Goal: Check status: Check status

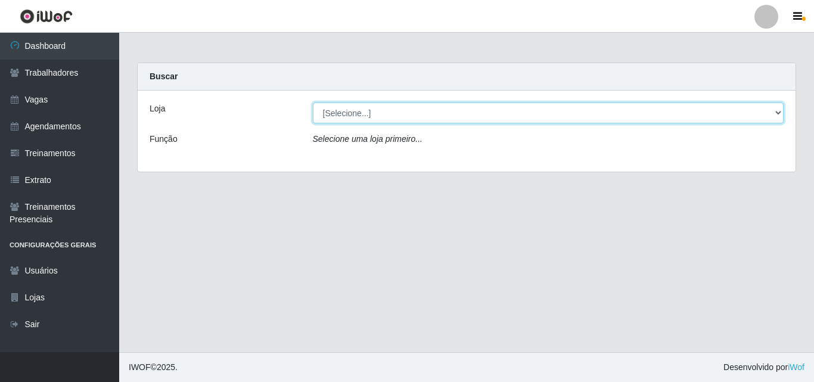
click at [343, 118] on select "[Selecione...] Chinatown Sushimi - [GEOGRAPHIC_DATA]" at bounding box center [548, 112] width 471 height 21
select select "357"
click at [313, 102] on select "[Selecione...] Chinatown Sushimi - [GEOGRAPHIC_DATA]" at bounding box center [548, 112] width 471 height 21
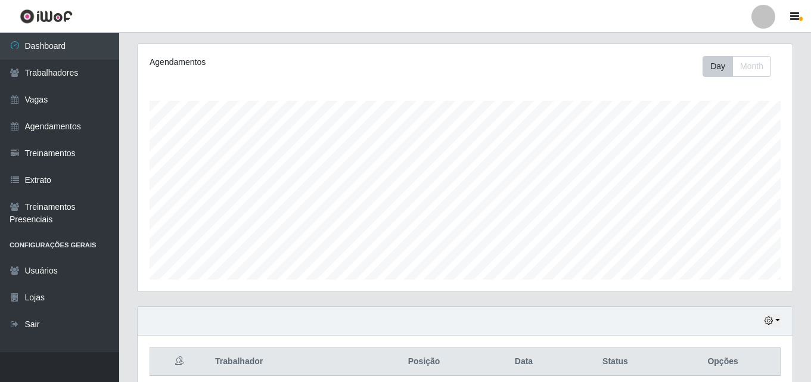
scroll to position [78, 0]
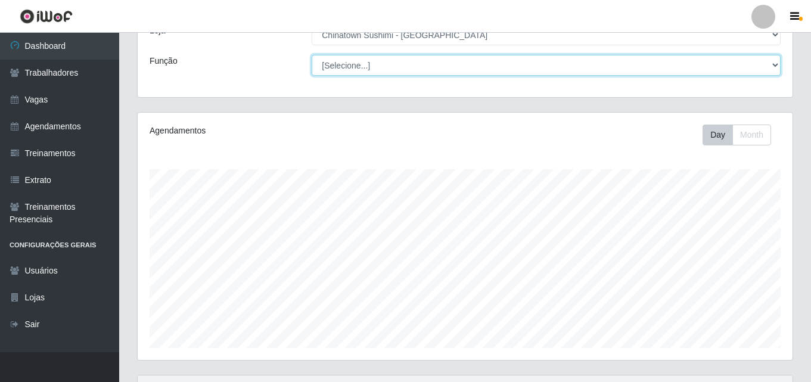
click at [777, 66] on select "[Selecione...] ASG ASG + ASG ++ Auxiliar de Cozinha Auxiliar de Cozinha + Auxil…" at bounding box center [546, 65] width 469 height 21
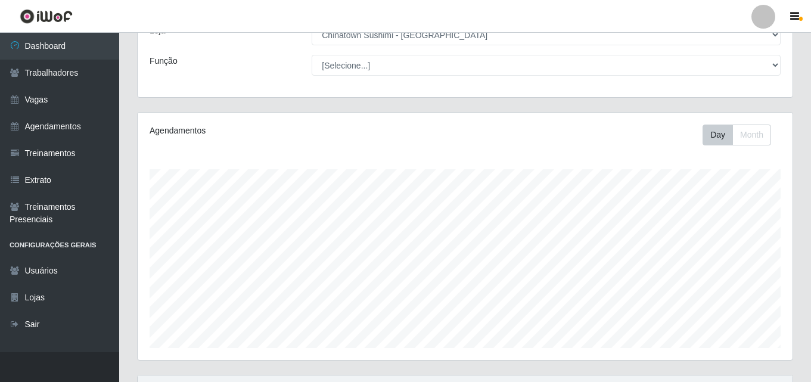
click at [705, 52] on div "Loja [Selecione...] Chinatown Sushimi - [GEOGRAPHIC_DATA] Função [Selecione...]…" at bounding box center [465, 55] width 655 height 85
click at [724, 129] on button "Day" at bounding box center [717, 135] width 30 height 21
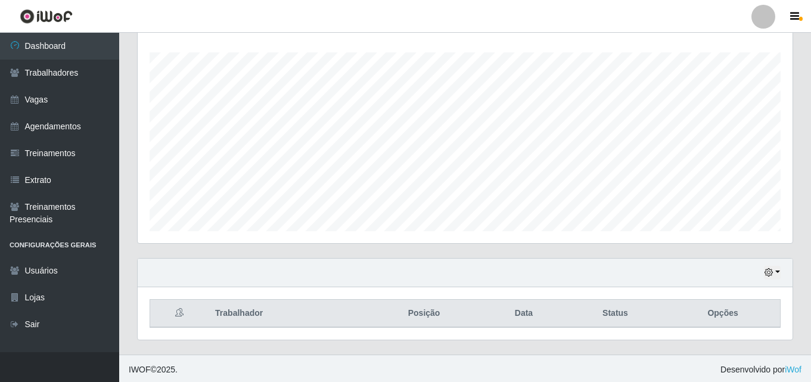
scroll to position [197, 0]
click at [779, 268] on button "button" at bounding box center [772, 270] width 17 height 14
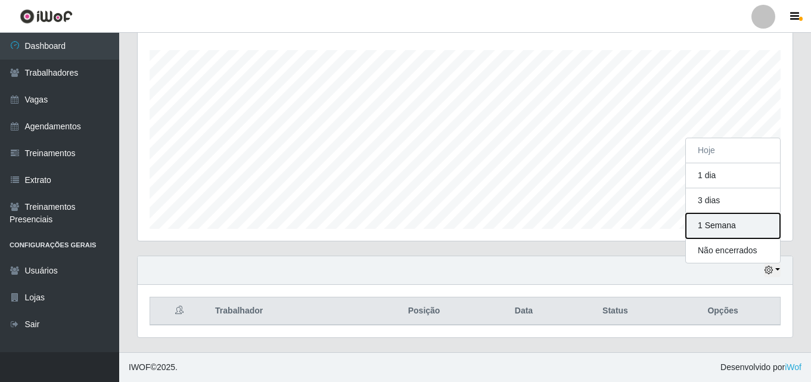
click at [719, 221] on button "1 Semana" at bounding box center [733, 225] width 94 height 25
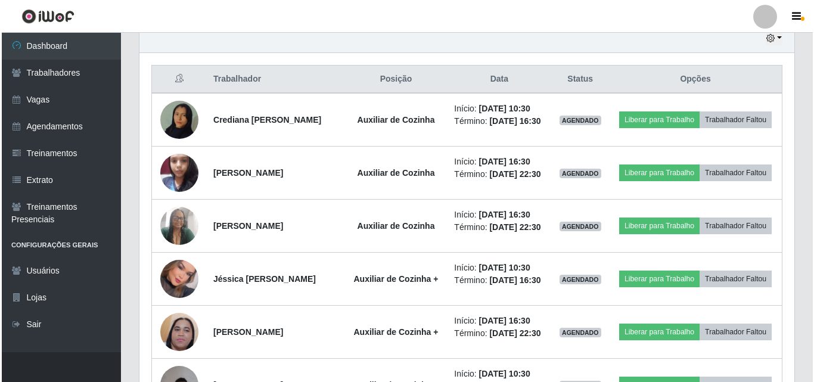
scroll to position [436, 0]
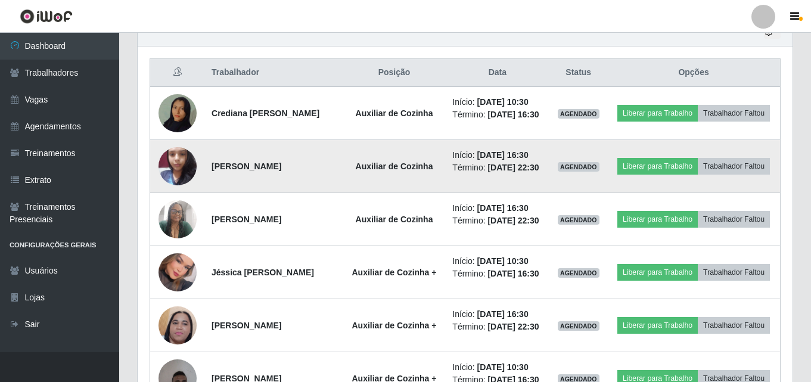
click at [170, 179] on img at bounding box center [177, 166] width 38 height 51
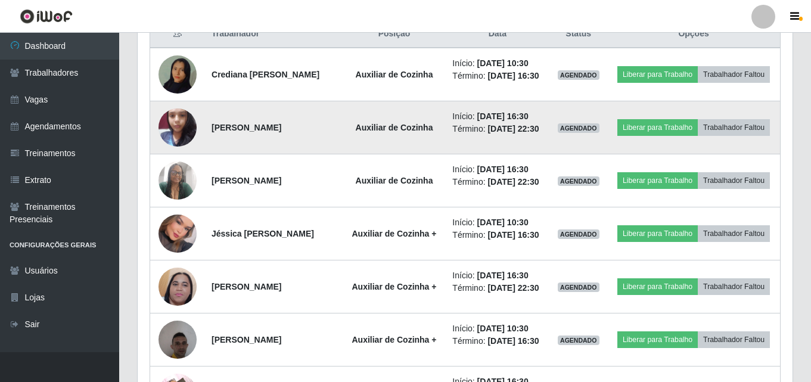
scroll to position [495, 0]
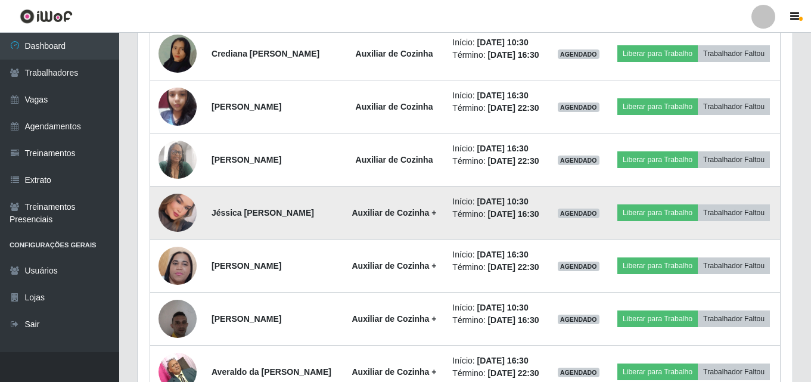
click at [178, 240] on img at bounding box center [177, 213] width 38 height 54
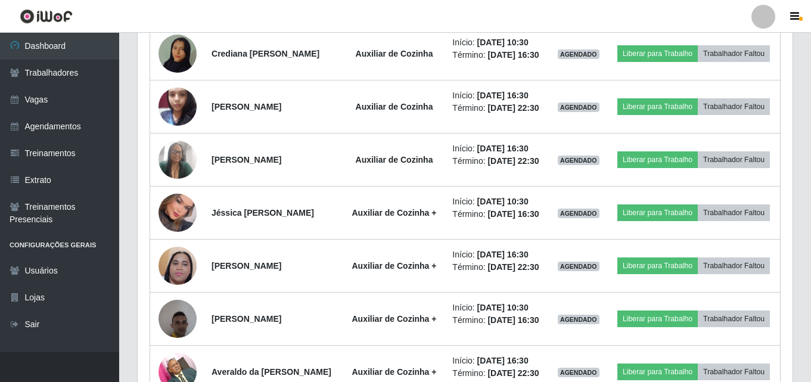
scroll to position [247, 655]
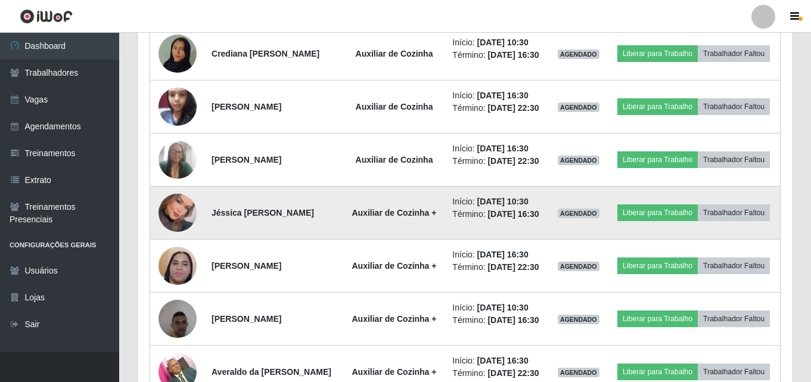
click at [179, 240] on img at bounding box center [177, 213] width 38 height 54
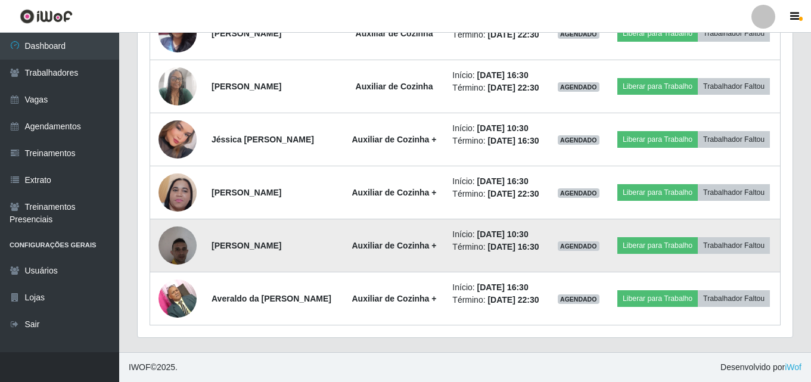
scroll to position [512, 0]
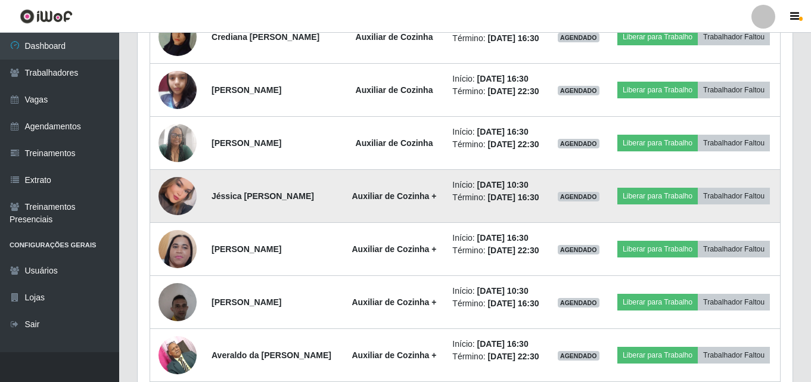
click at [175, 223] on img at bounding box center [177, 196] width 38 height 54
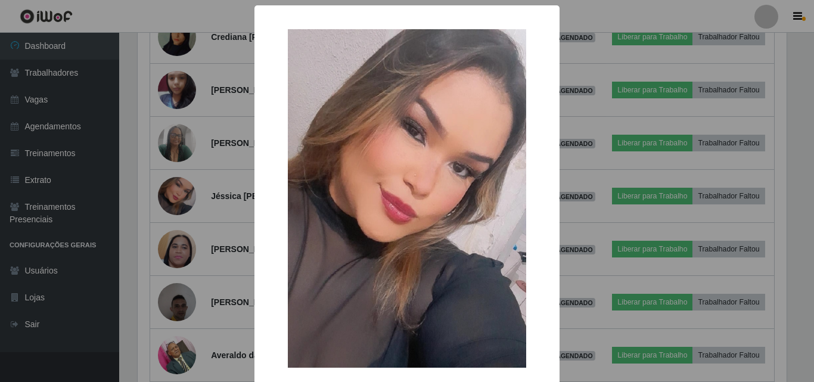
click at [368, 236] on img at bounding box center [407, 198] width 238 height 338
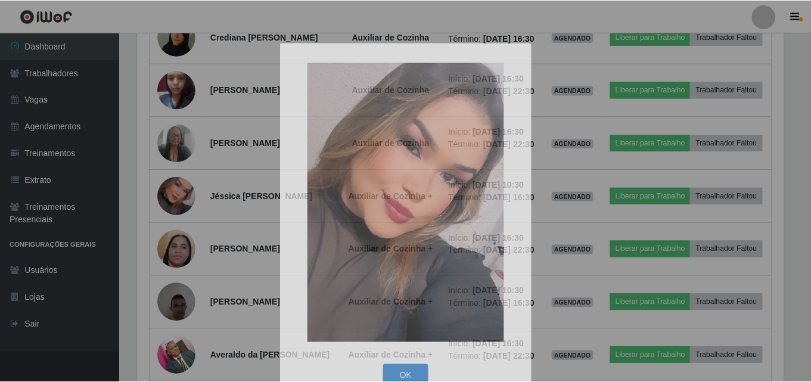
scroll to position [247, 655]
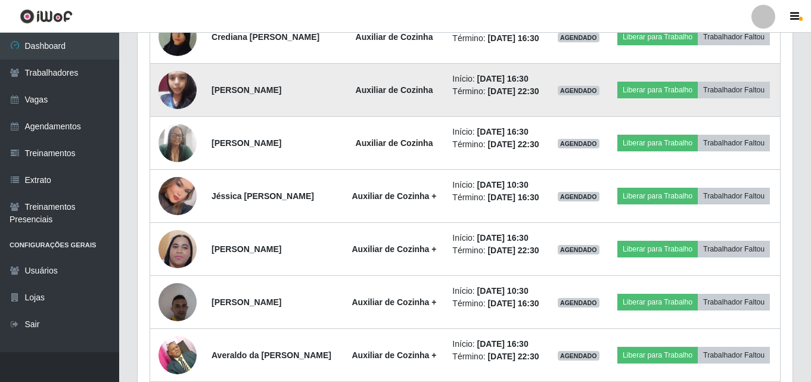
click at [179, 107] on img at bounding box center [177, 89] width 38 height 51
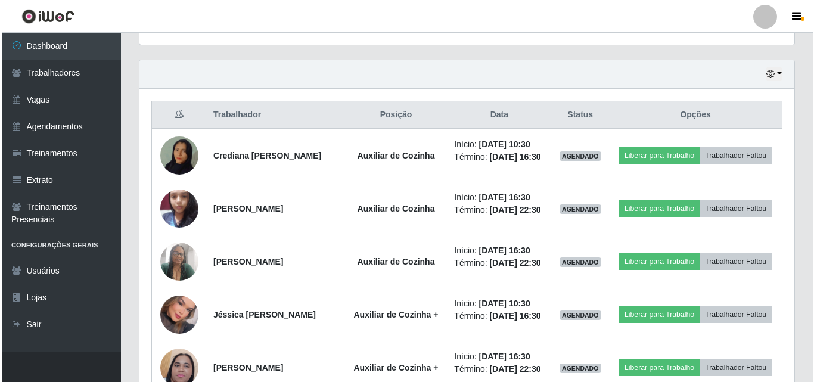
scroll to position [393, 0]
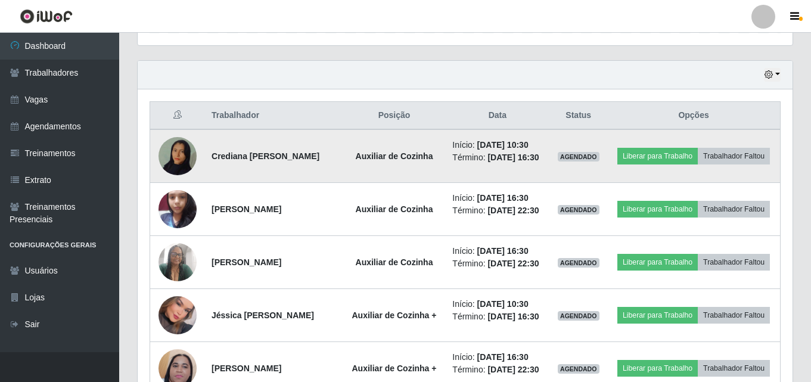
click at [182, 151] on img at bounding box center [177, 156] width 38 height 68
